Goal: Navigation & Orientation: Find specific page/section

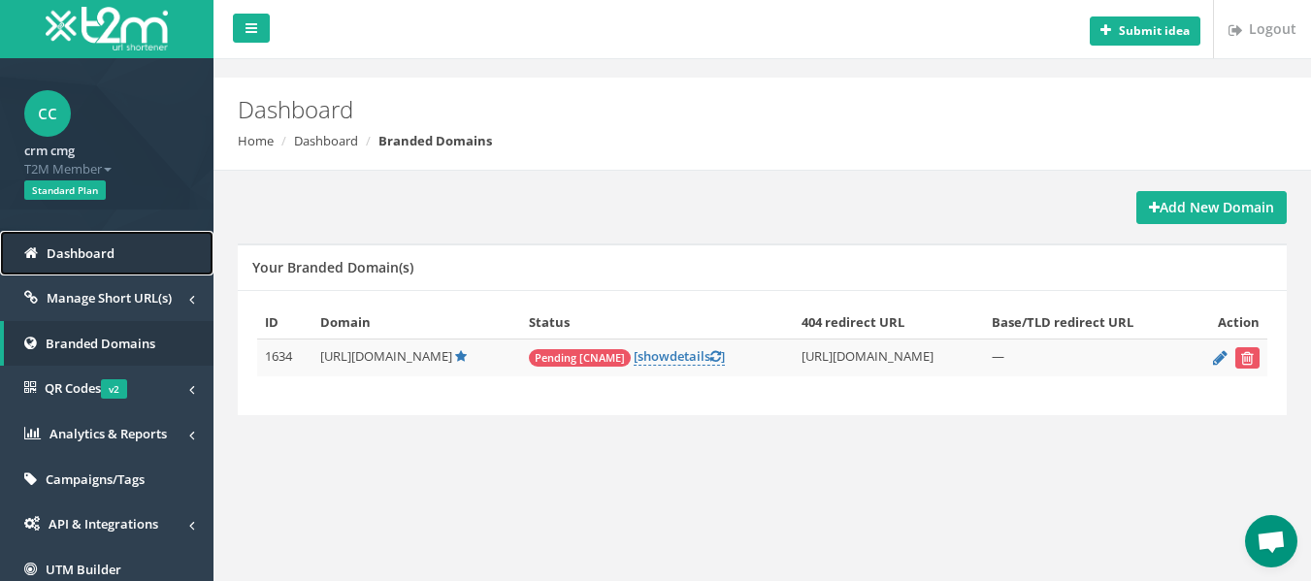
click at [102, 250] on span "Dashboard" at bounding box center [81, 253] width 68 height 17
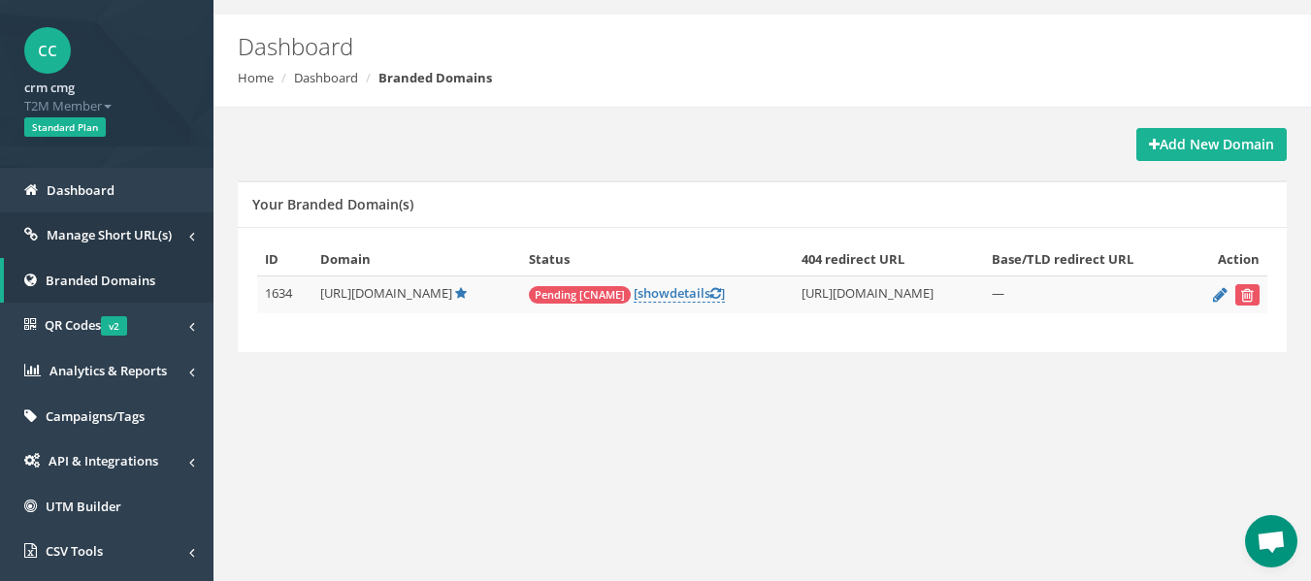
scroll to position [97, 0]
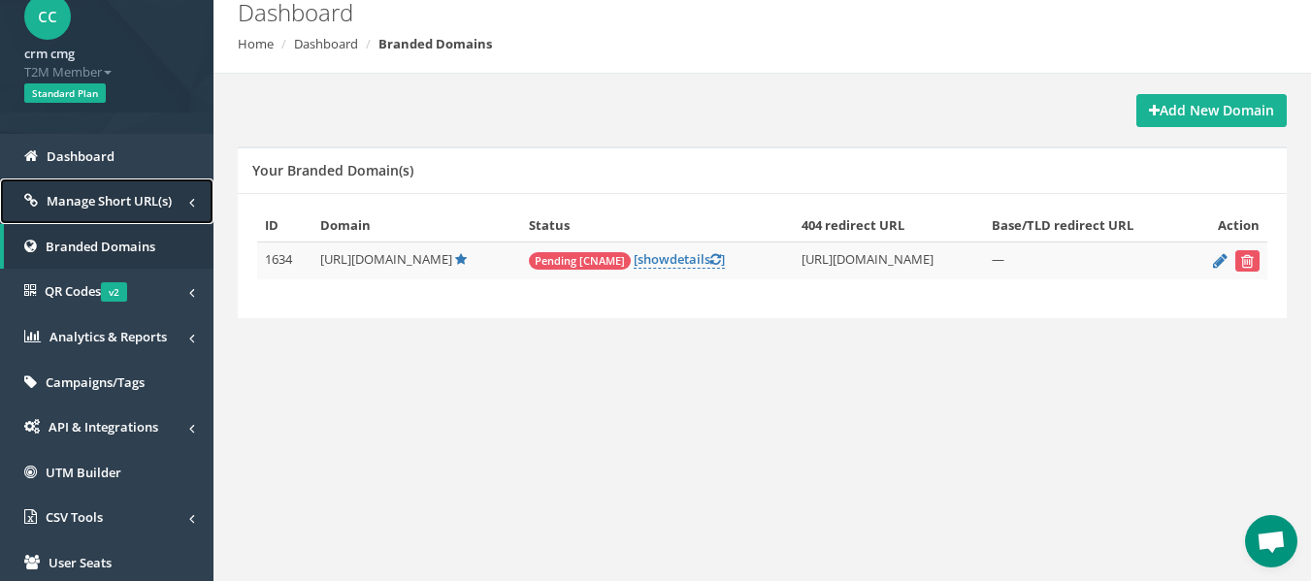
click at [115, 202] on span "Manage Short URL(s)" at bounding box center [109, 200] width 125 height 17
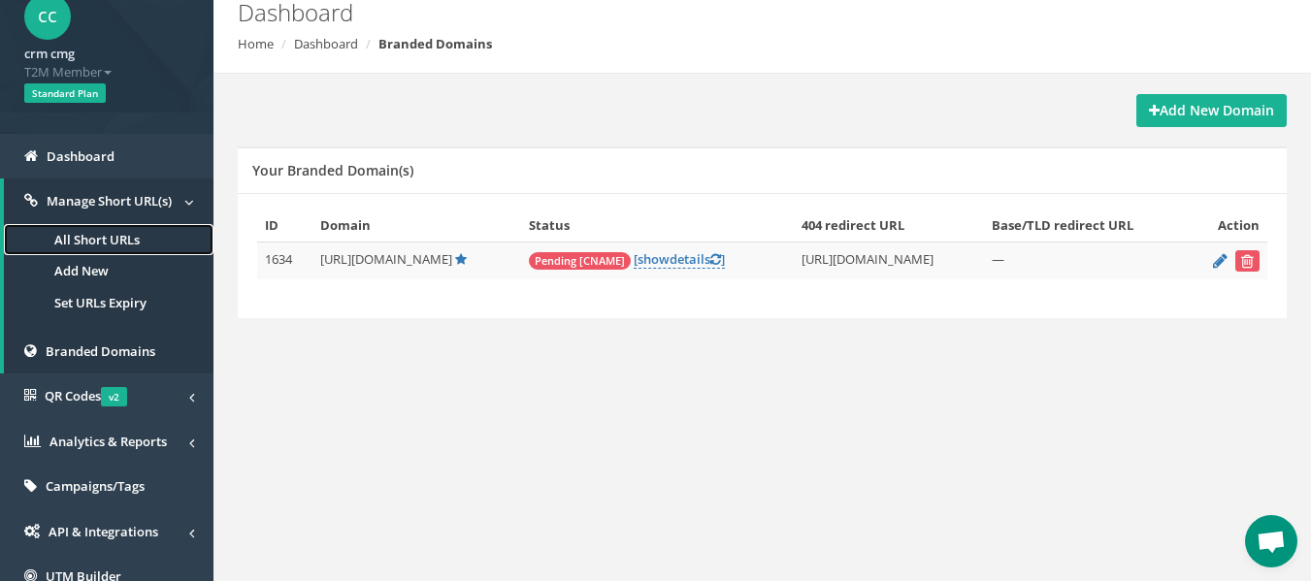
click at [95, 244] on link "All Short URLs" at bounding box center [109, 240] width 210 height 32
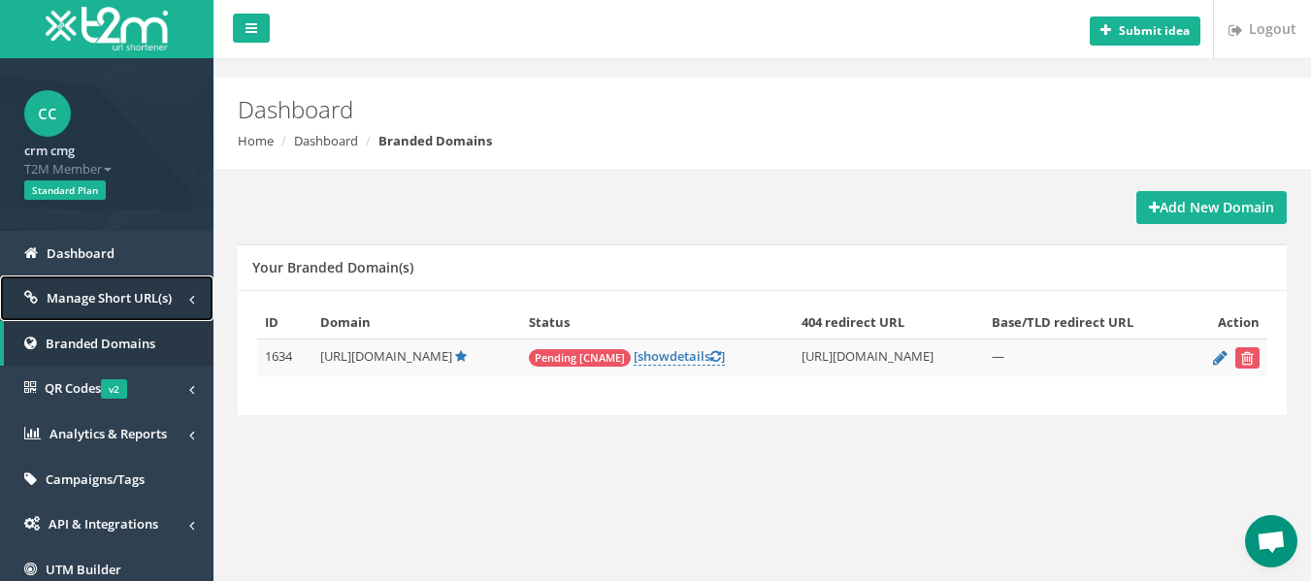
click at [113, 293] on span "Manage Short URL(s)" at bounding box center [109, 297] width 125 height 17
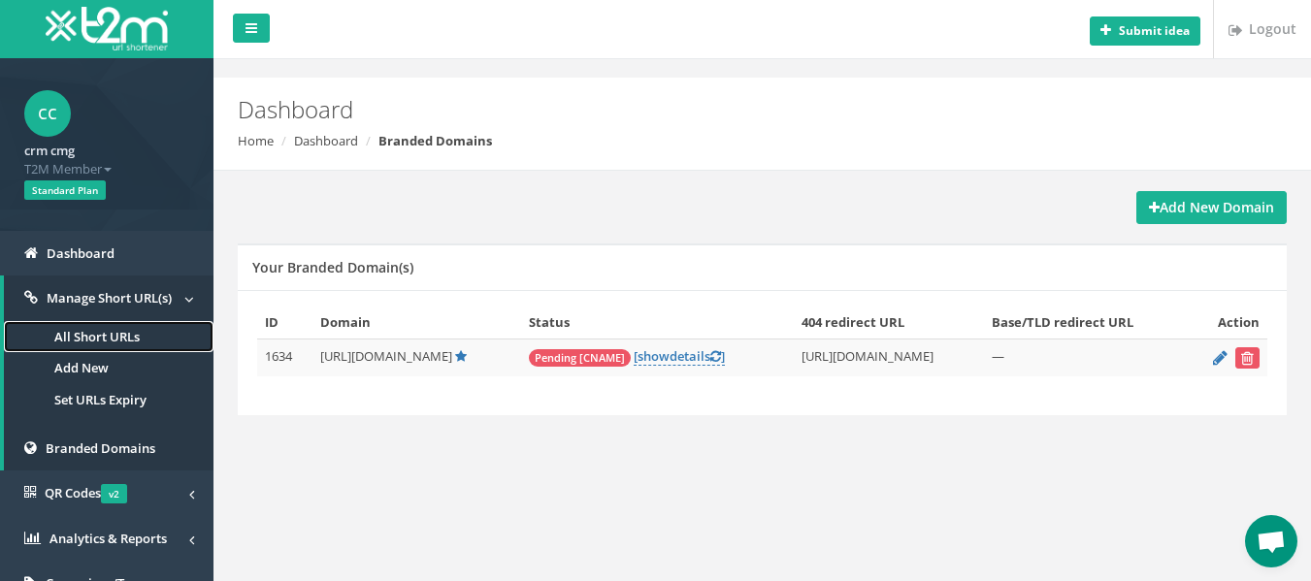
click at [115, 340] on link "All Short URLs" at bounding box center [109, 337] width 210 height 32
